Goal: Register for event/course

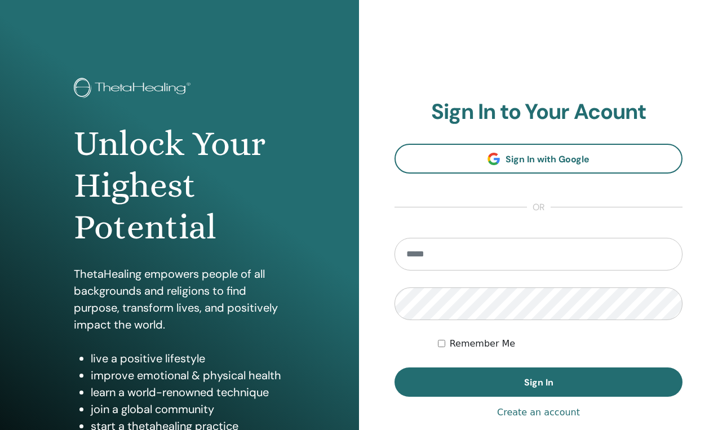
type input "**********"
click at [487, 342] on label "Remember Me" at bounding box center [483, 344] width 66 height 14
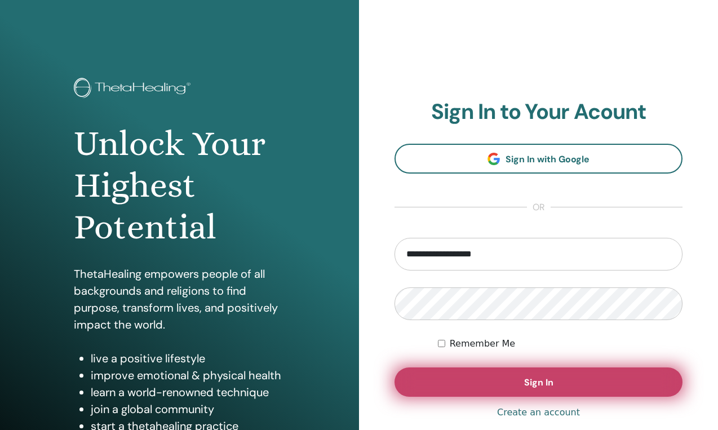
click at [529, 387] on span "Sign In" at bounding box center [538, 382] width 29 height 12
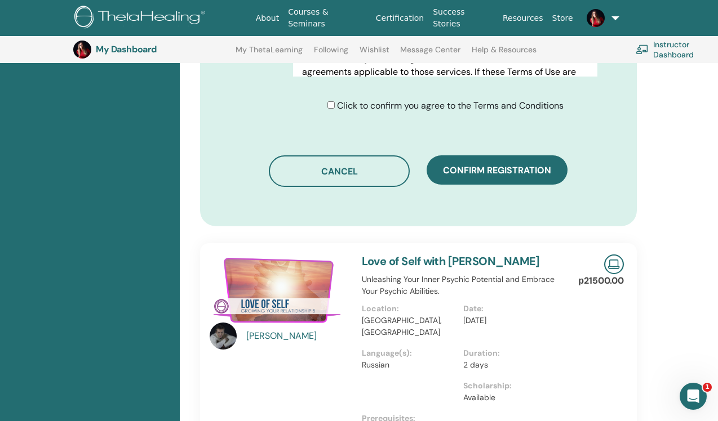
scroll to position [614, 0]
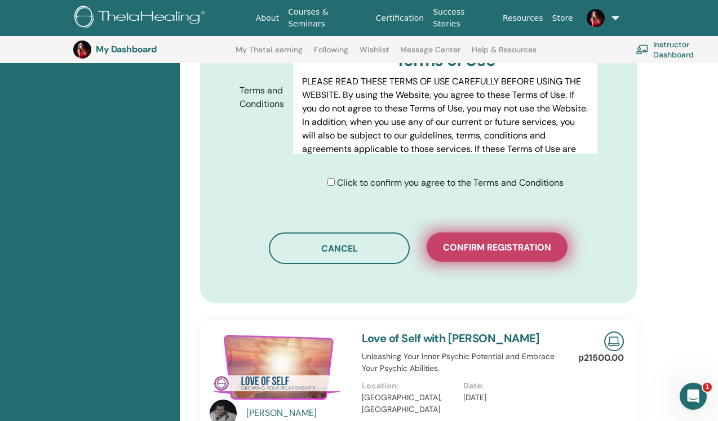
click at [501, 242] on span "Confirm registration" at bounding box center [497, 248] width 108 height 12
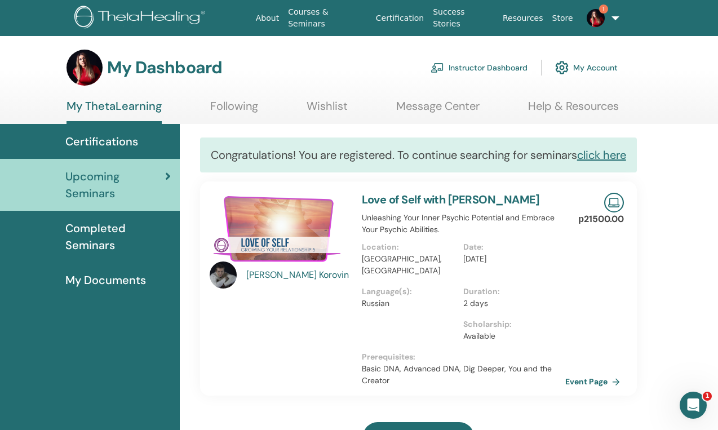
scroll to position [21, 0]
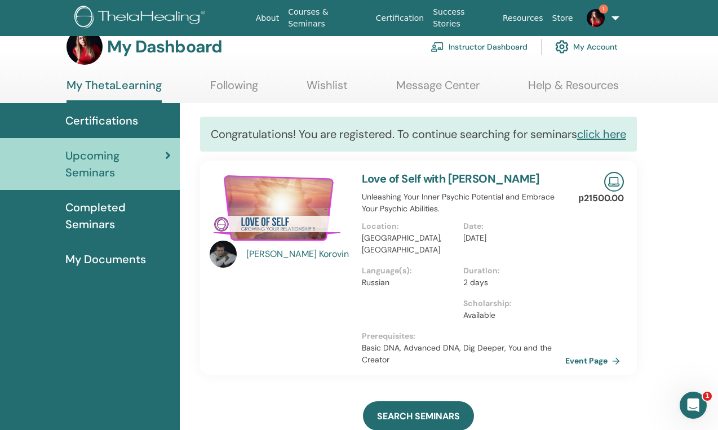
click at [105, 232] on span "Completed Seminars" at bounding box center [117, 216] width 105 height 34
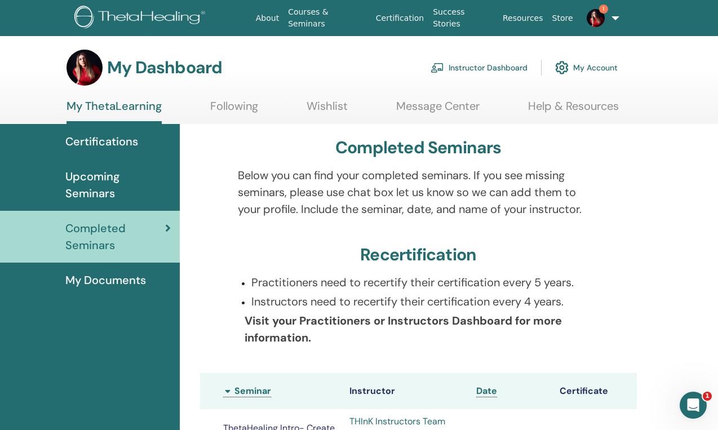
click at [123, 189] on span "Upcoming Seminars" at bounding box center [117, 185] width 105 height 34
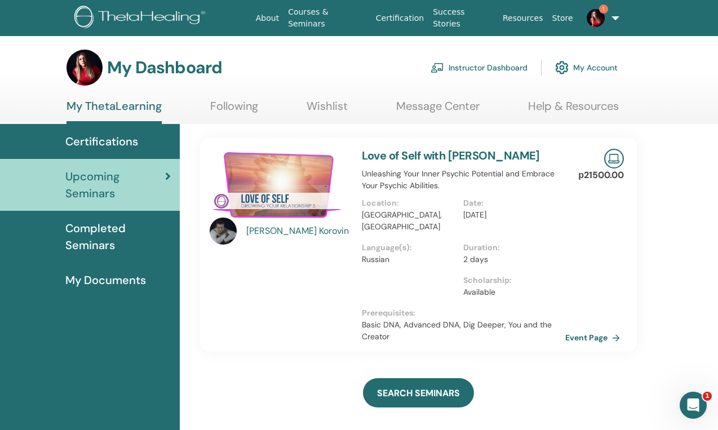
click at [594, 17] on img at bounding box center [595, 18] width 18 height 18
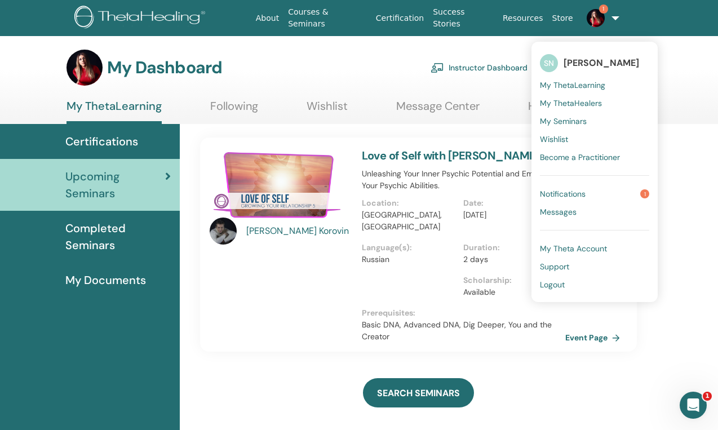
click at [563, 197] on span "Notifications" at bounding box center [563, 194] width 46 height 10
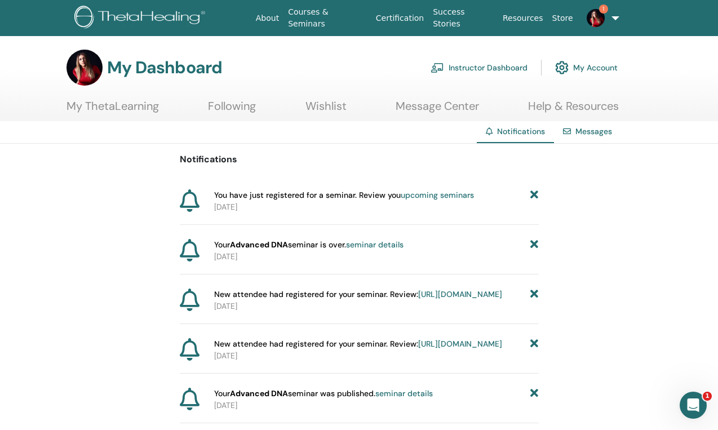
click at [602, 16] on img at bounding box center [595, 18] width 18 height 18
